Goal: Information Seeking & Learning: Check status

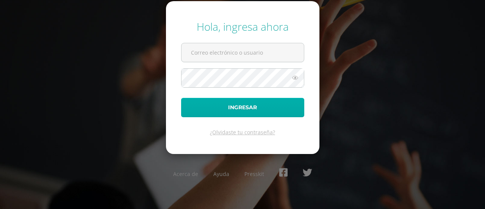
type input "2020009@ps.gt"
click at [273, 100] on button "Ingresar" at bounding box center [242, 107] width 123 height 19
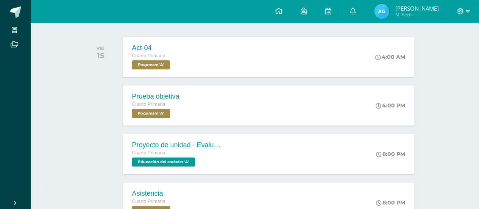
scroll to position [114, 0]
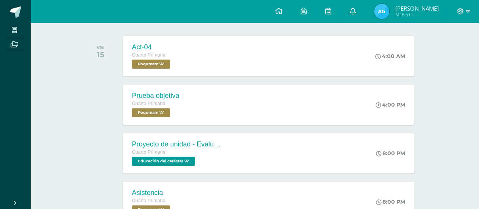
click at [356, 7] on span at bounding box center [353, 11] width 6 height 8
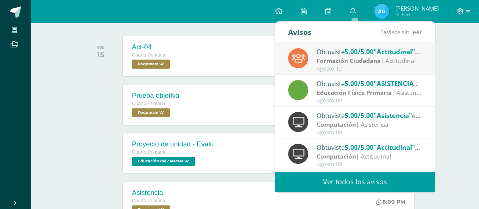
click at [399, 176] on link "Ver todos los avisos" at bounding box center [355, 181] width 160 height 21
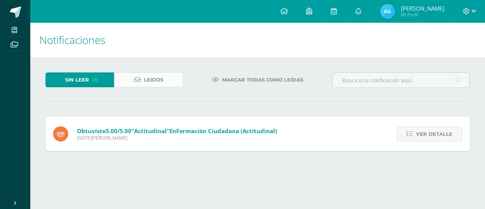
click at [155, 79] on span "Leídos" at bounding box center [153, 80] width 19 height 14
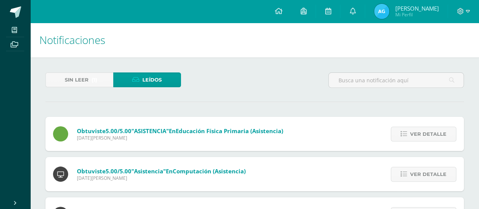
click at [388, 9] on img at bounding box center [381, 11] width 15 height 15
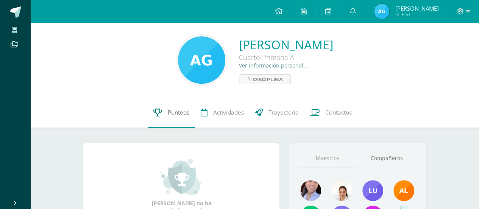
click at [168, 114] on span "Punteos" at bounding box center [179, 112] width 22 height 8
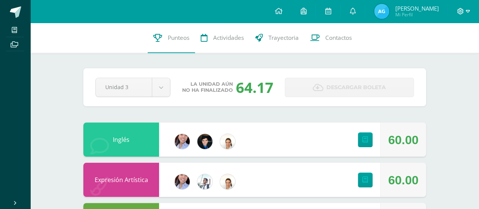
click at [459, 9] on icon at bounding box center [460, 11] width 7 height 7
click at [443, 51] on span "Cerrar sesión" at bounding box center [444, 51] width 34 height 7
